Goal: Navigation & Orientation: Find specific page/section

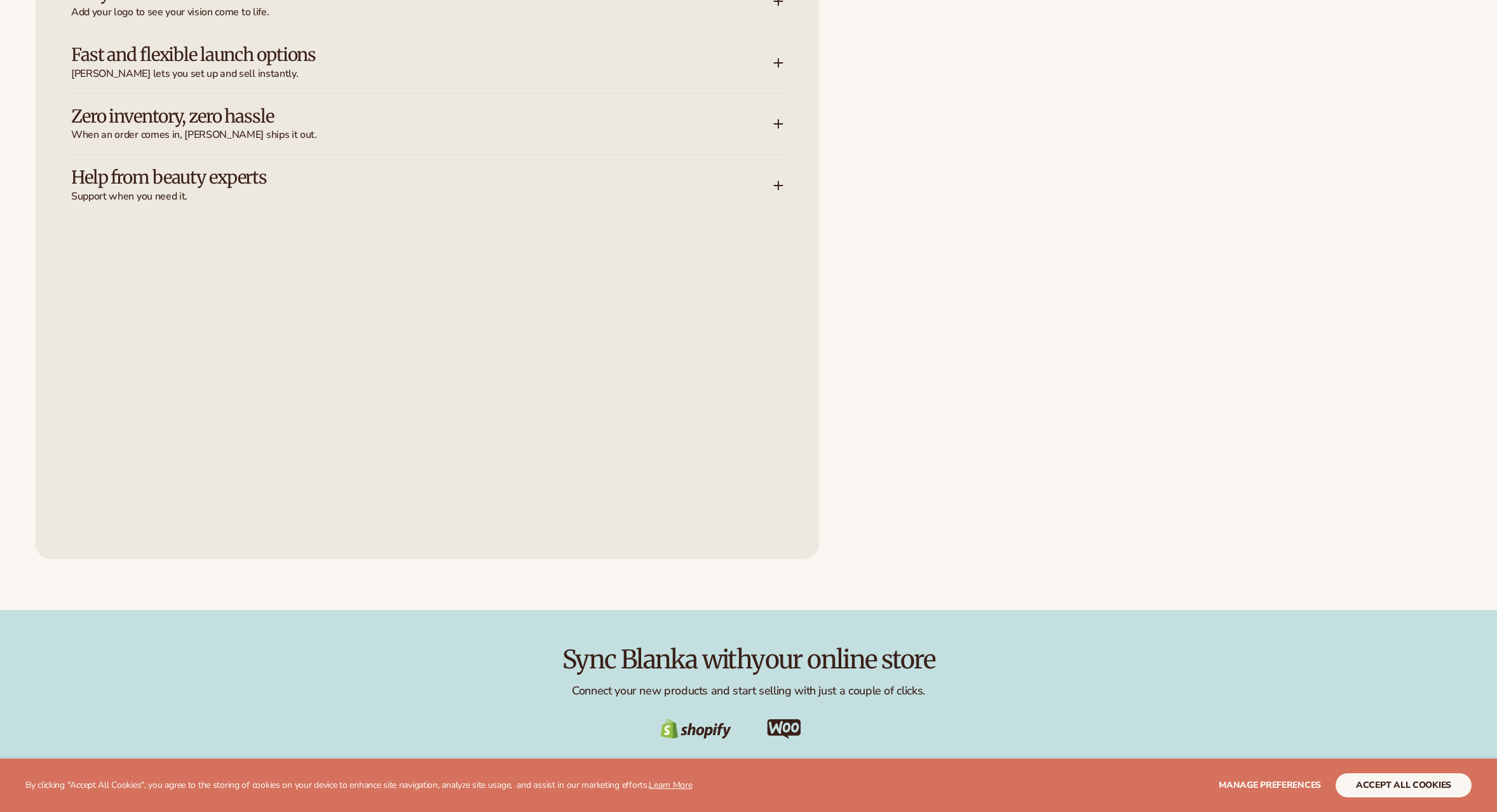
scroll to position [2764, 0]
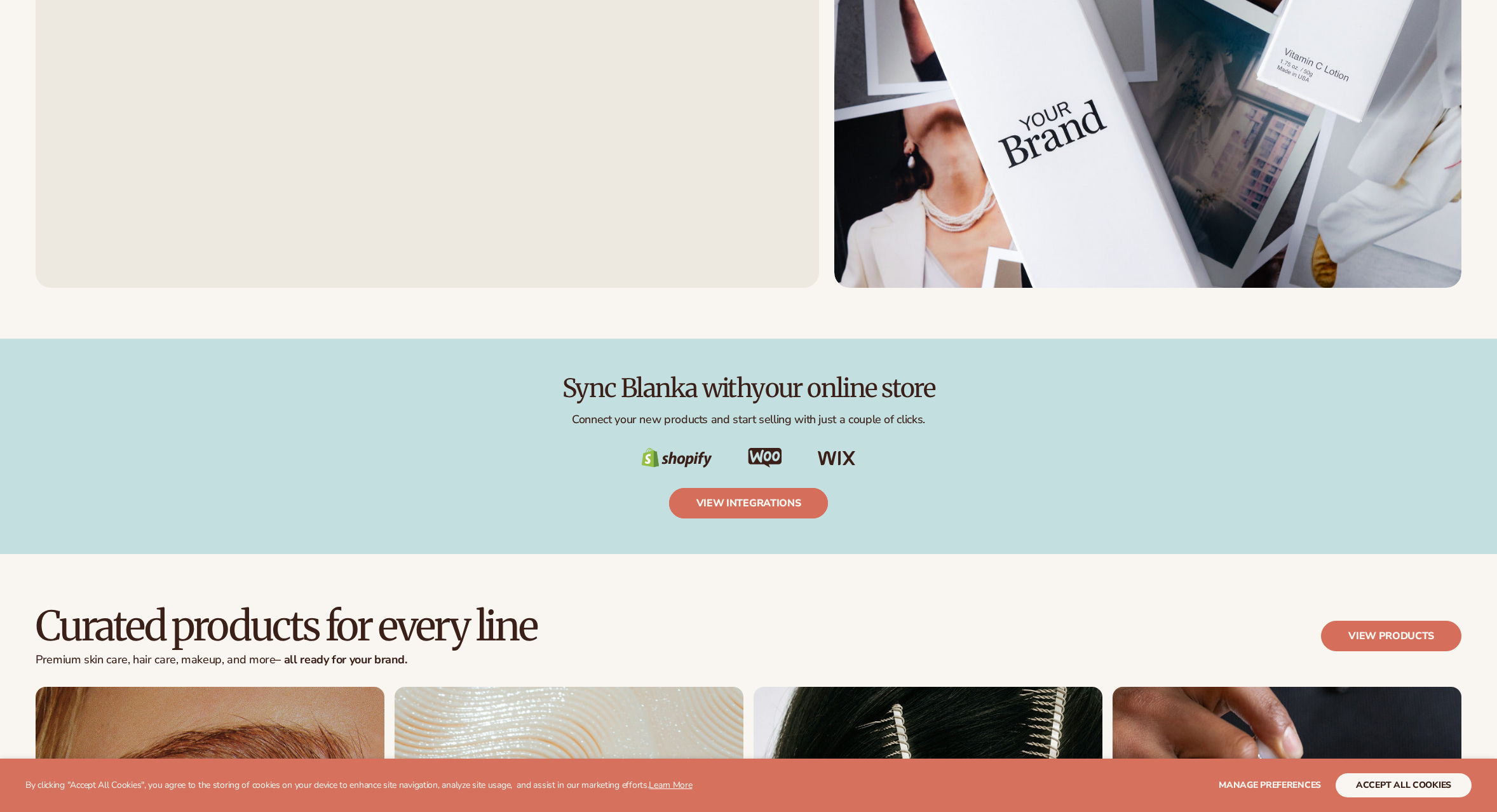
click at [734, 501] on link "view integrations" at bounding box center [748, 503] width 160 height 30
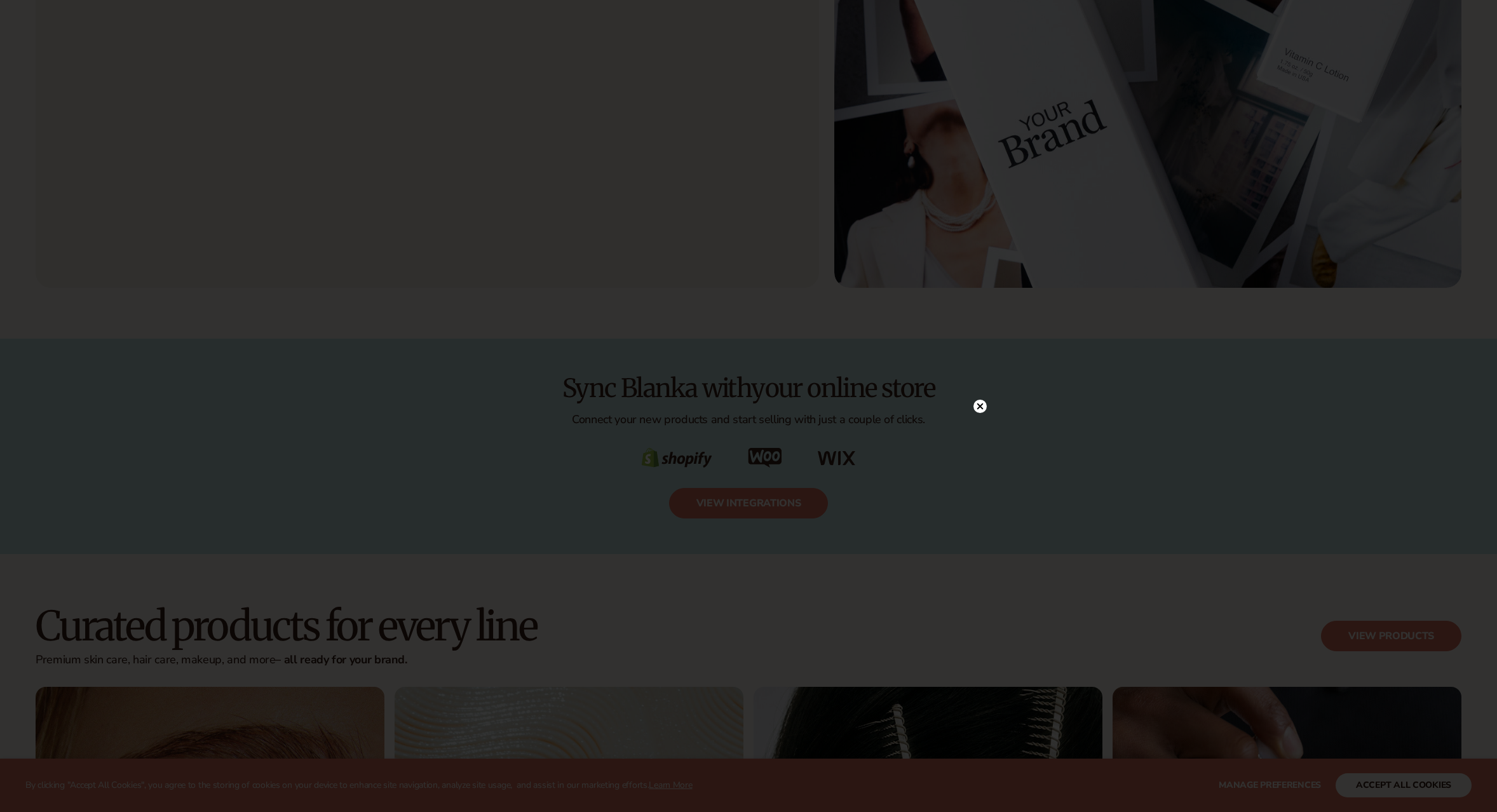
click at [981, 410] on circle at bounding box center [980, 407] width 14 height 14
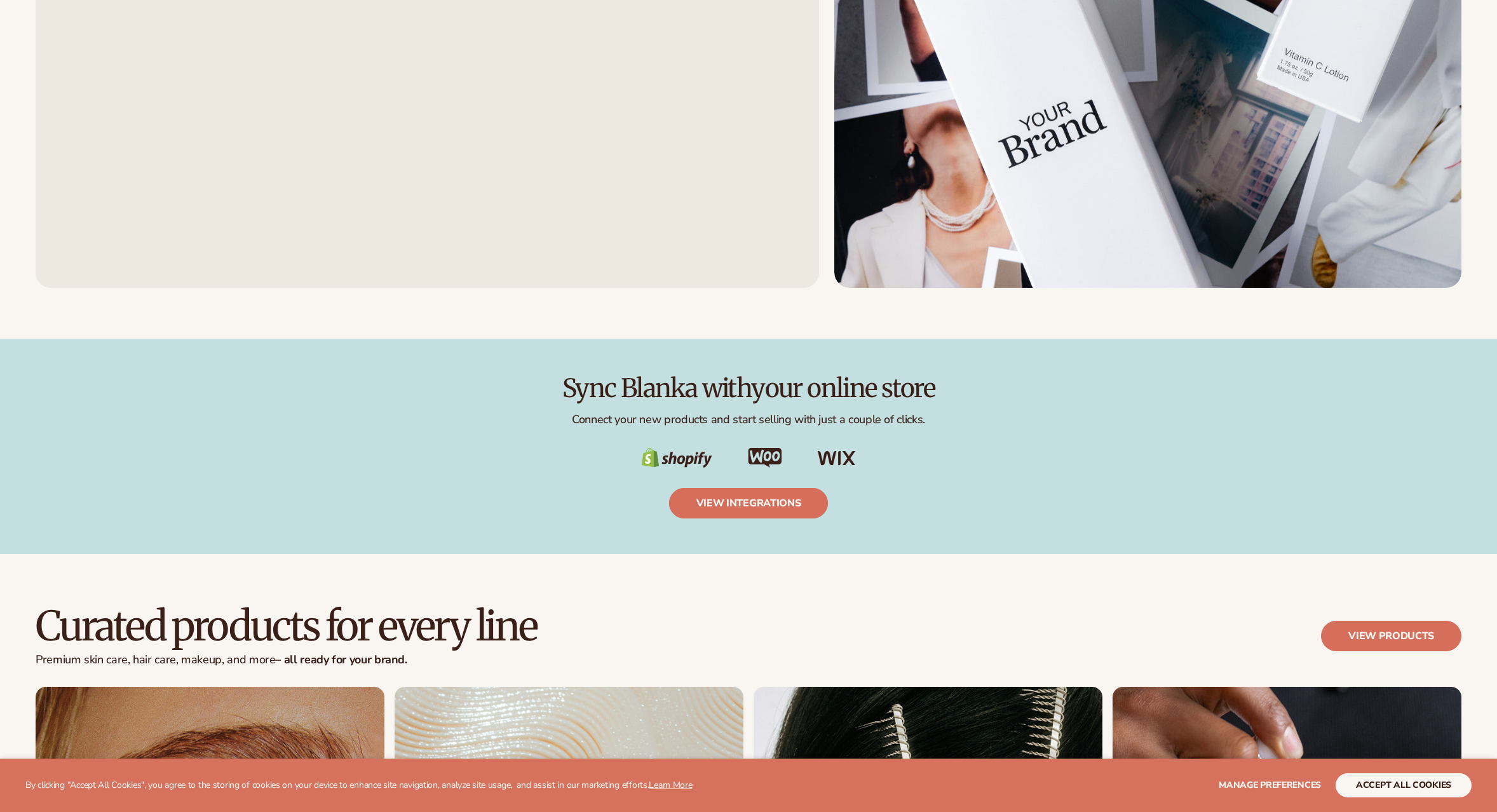
click at [715, 511] on link "view integrations" at bounding box center [748, 503] width 160 height 30
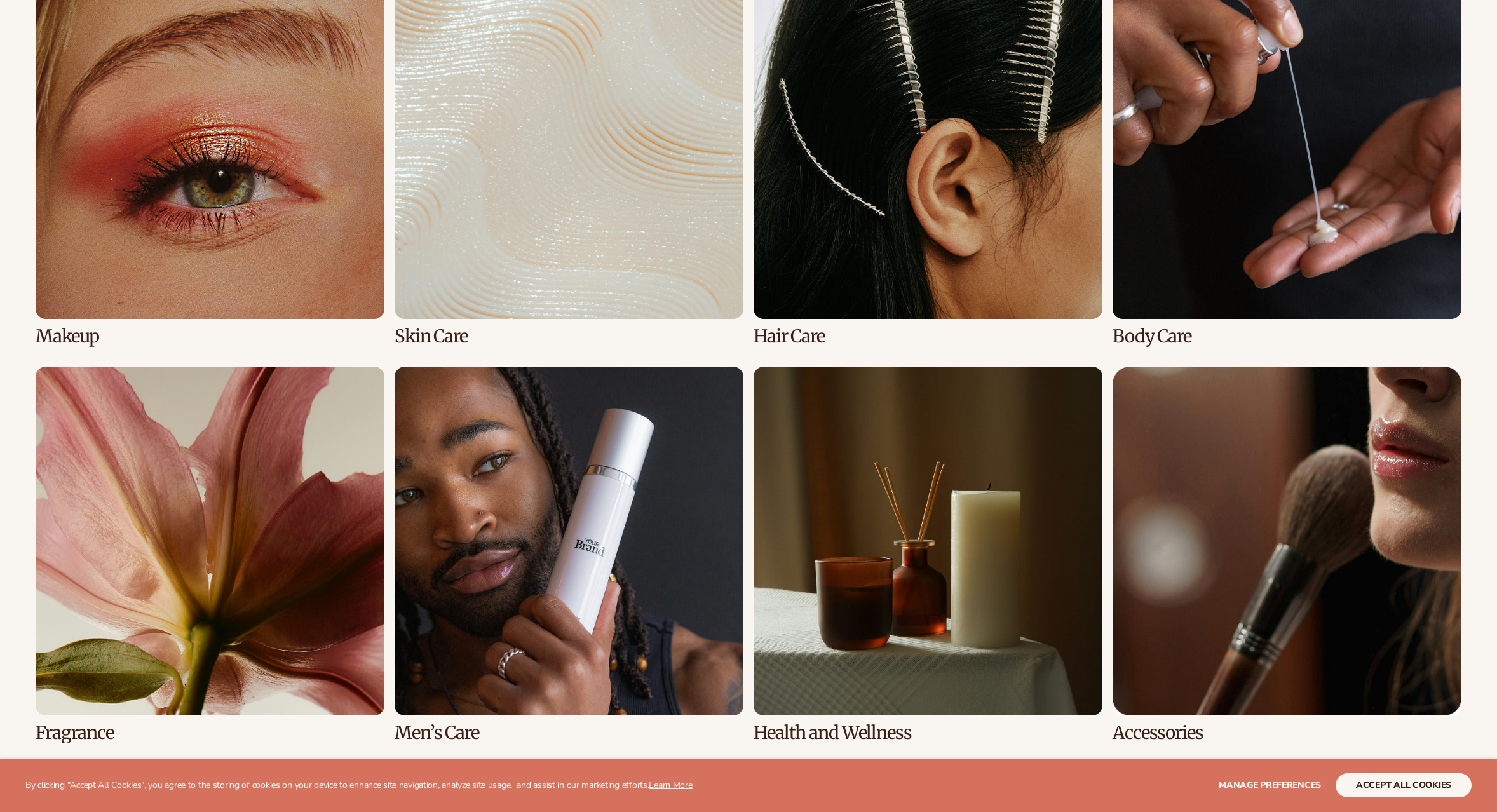
scroll to position [3354, 0]
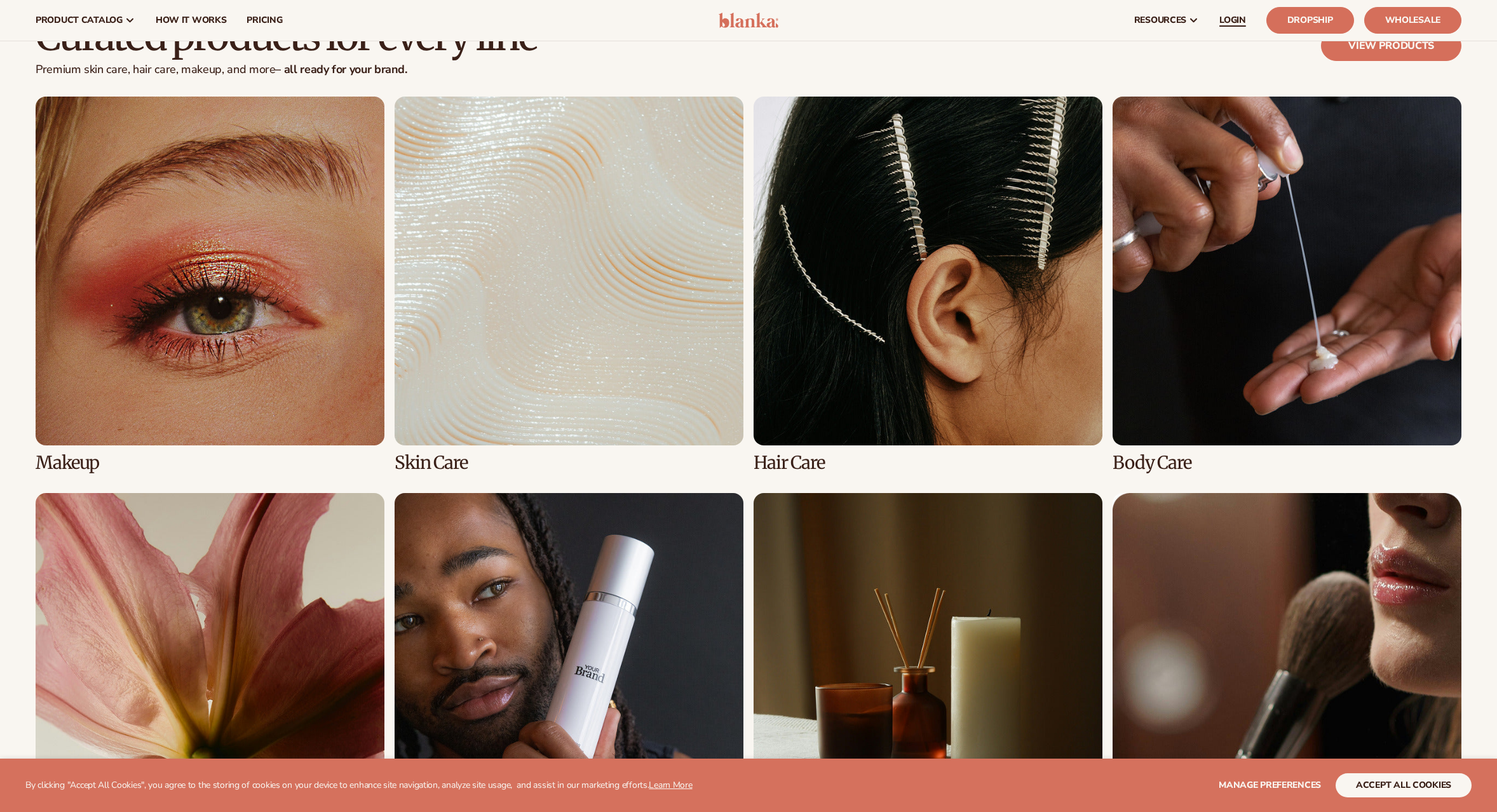
click at [1232, 20] on span "LOGIN" at bounding box center [1233, 20] width 27 height 10
